Goal: Navigation & Orientation: Understand site structure

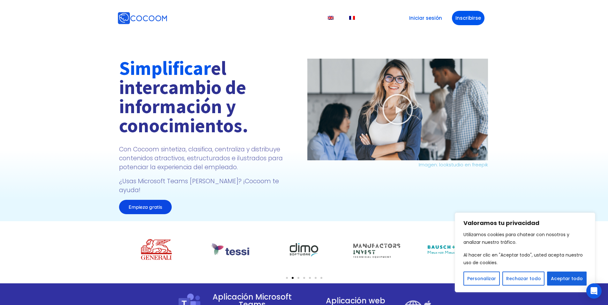
click at [105, 49] on div "Simplificar el intercambio de información y conocimientos. Con Cocoom sintetiza…" at bounding box center [304, 120] width 608 height 202
click at [559, 278] on font "Aceptar todo" at bounding box center [567, 279] width 32 height 6
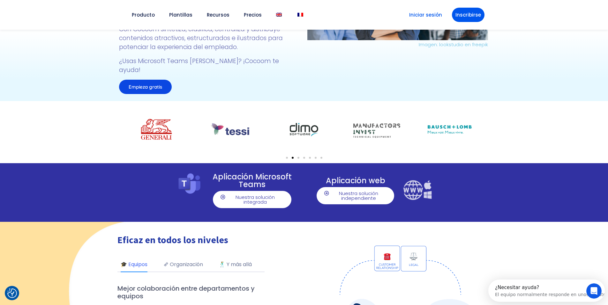
scroll to position [128, 0]
